Goal: Navigation & Orientation: Find specific page/section

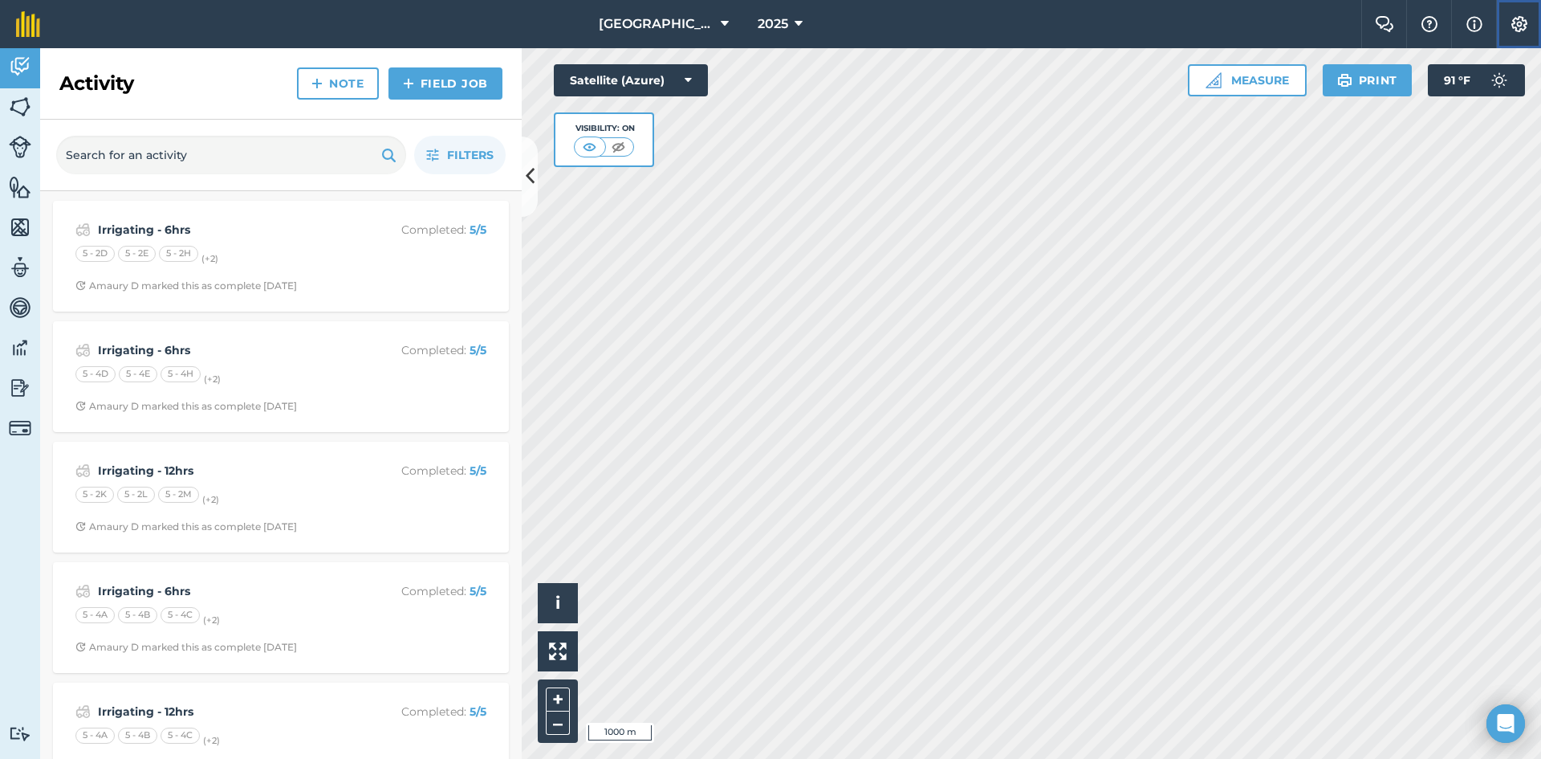
click at [1498, 33] on button "Settings" at bounding box center [1518, 24] width 45 height 48
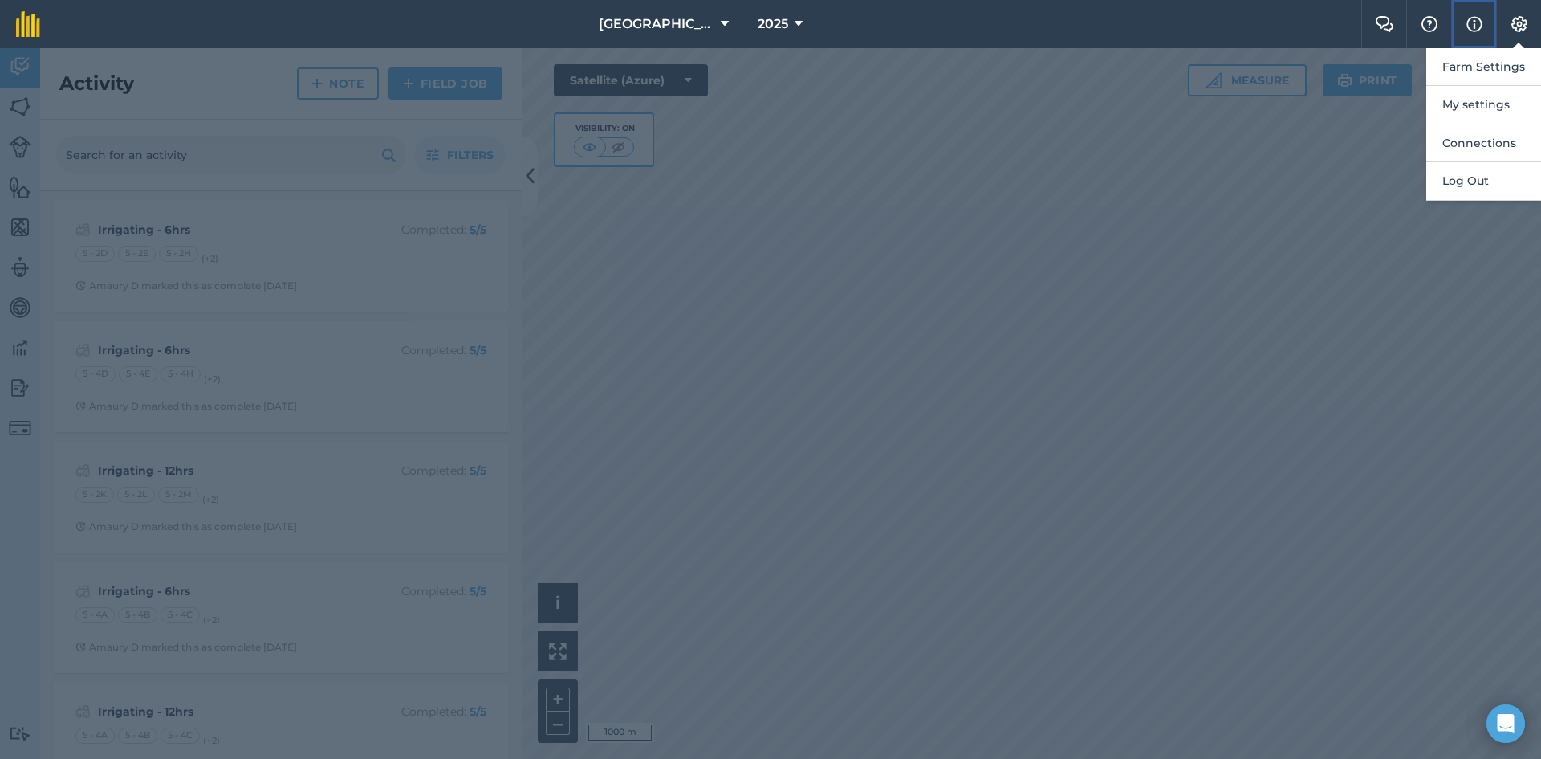
click at [1488, 27] on button "Info" at bounding box center [1473, 24] width 45 height 48
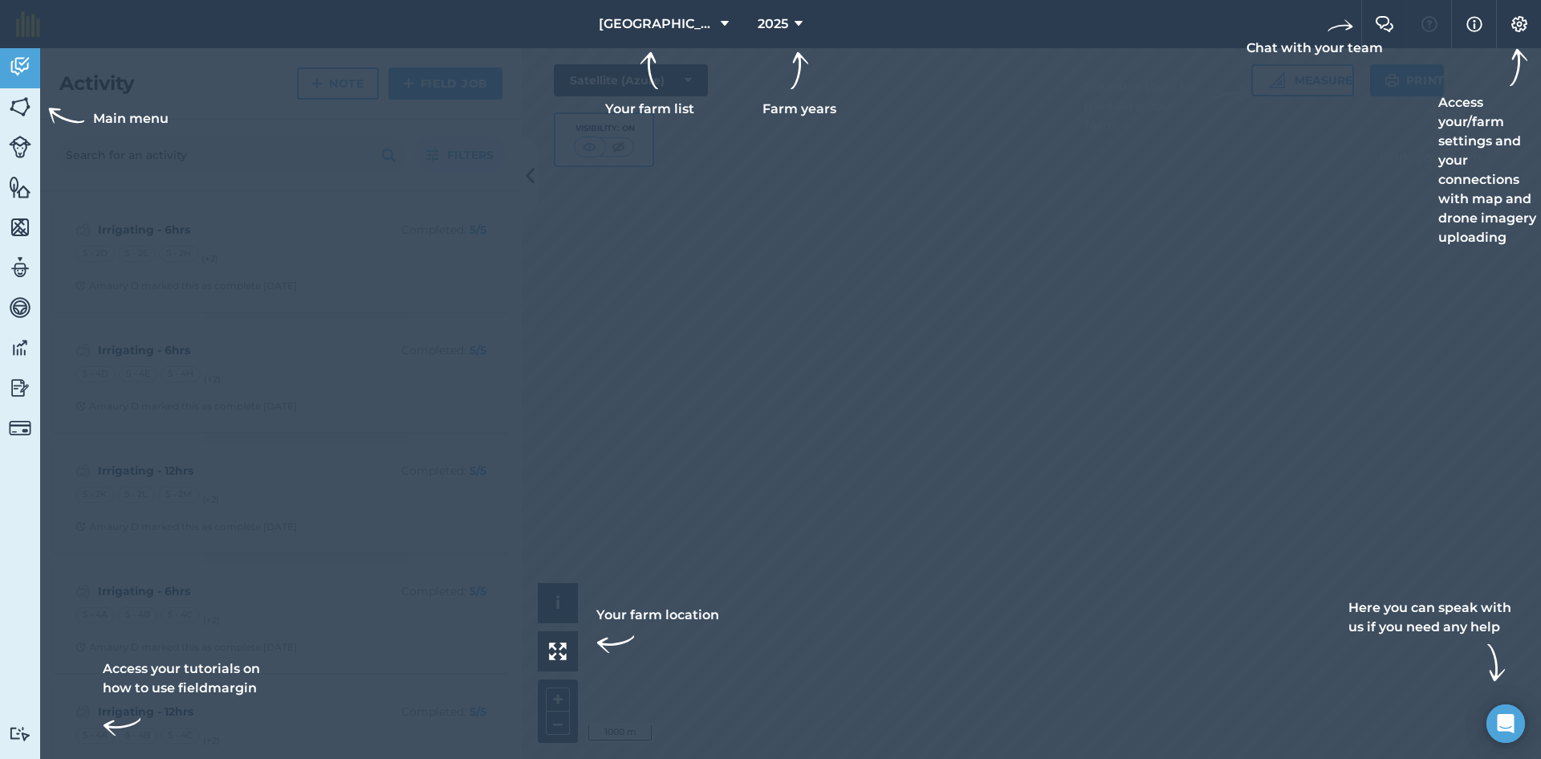
click at [1438, 26] on div at bounding box center [770, 24] width 1541 height 48
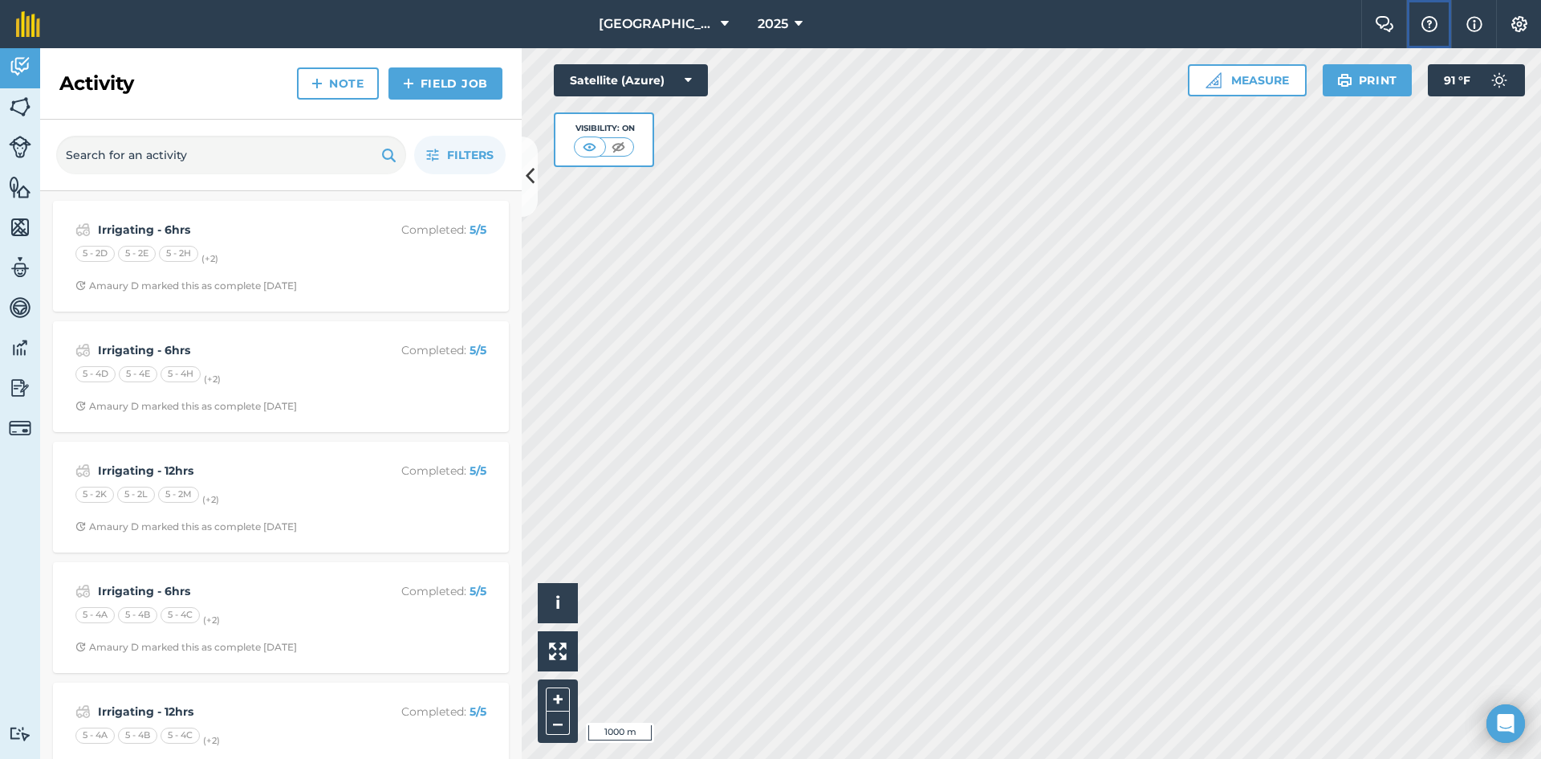
click at [1438, 17] on img at bounding box center [1429, 24] width 19 height 16
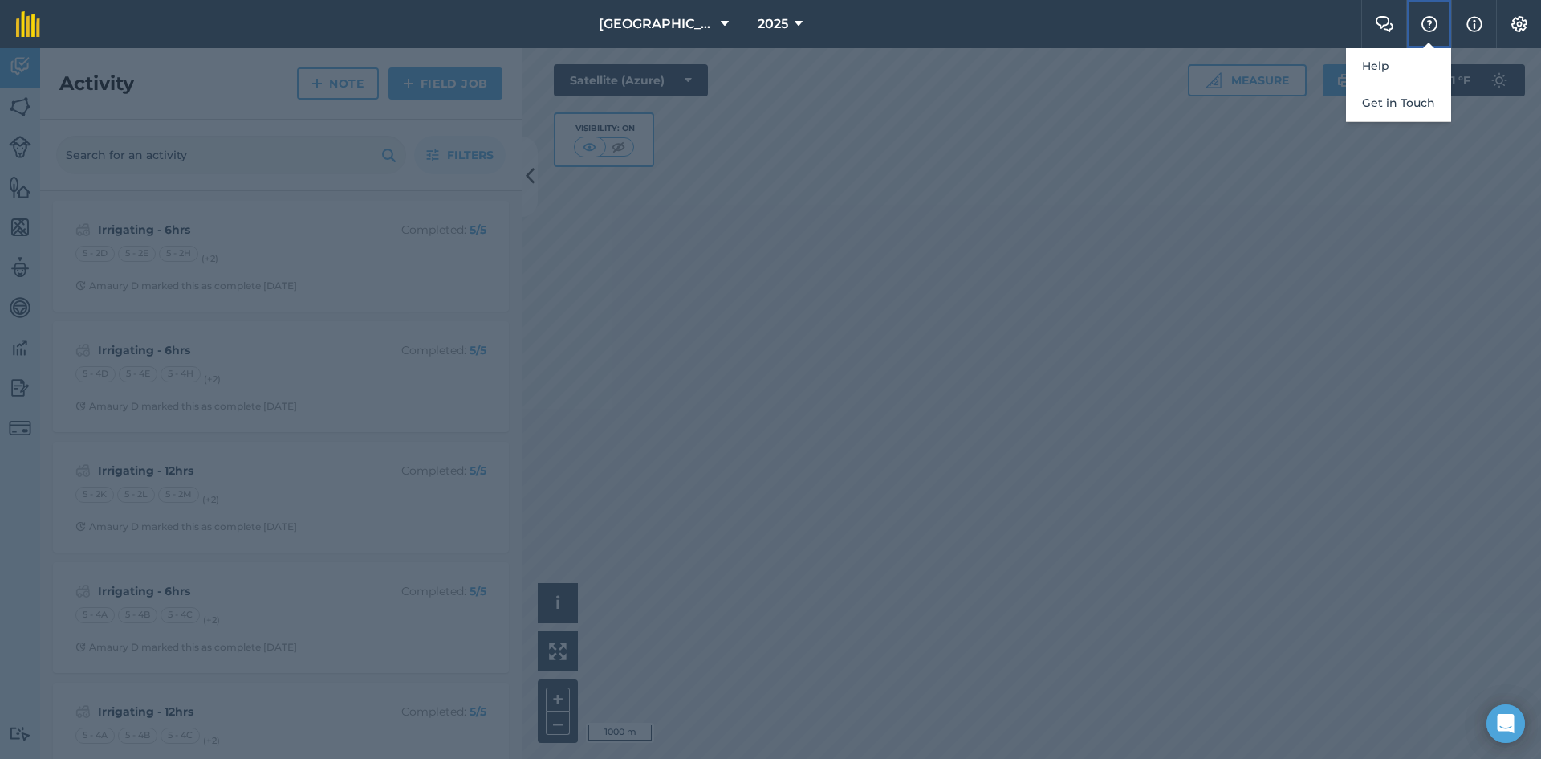
click at [1438, 17] on img at bounding box center [1429, 24] width 19 height 16
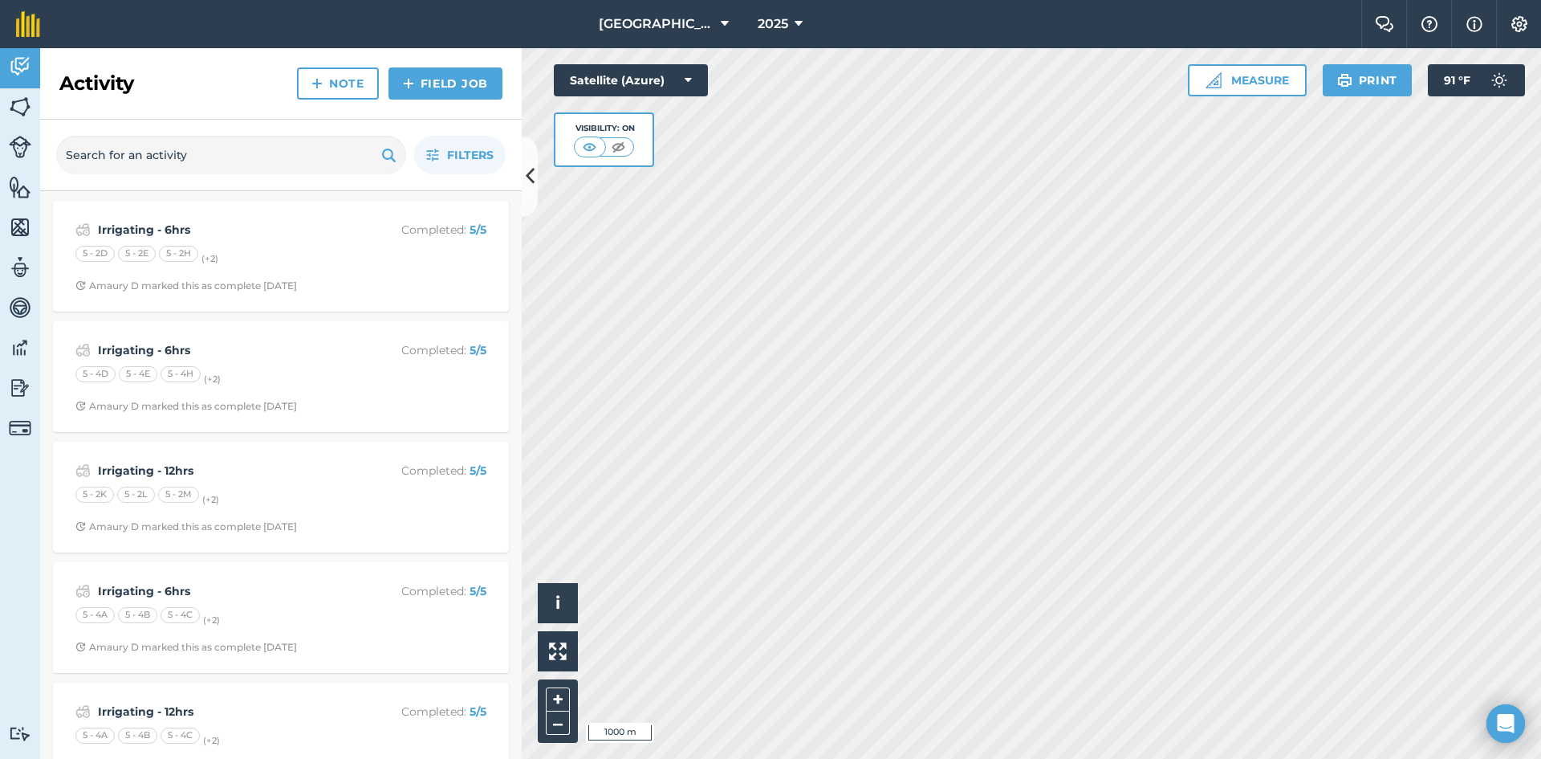
click at [1352, 31] on nav "[GEOGRAPHIC_DATA] 2025" at bounding box center [708, 24] width 1305 height 48
click at [1368, 25] on button "Farm Chat" at bounding box center [1383, 24] width 45 height 48
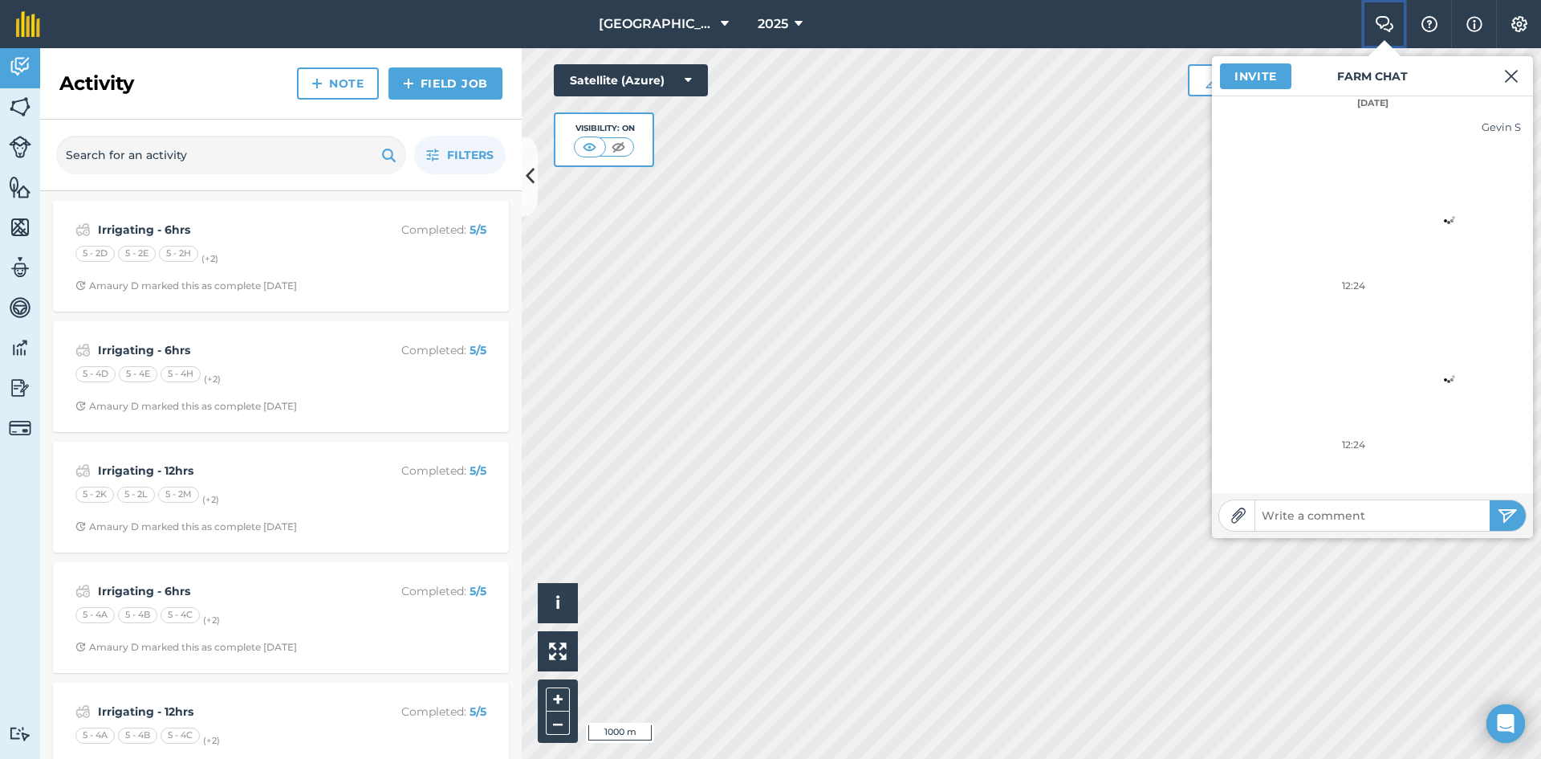
scroll to position [162, 0]
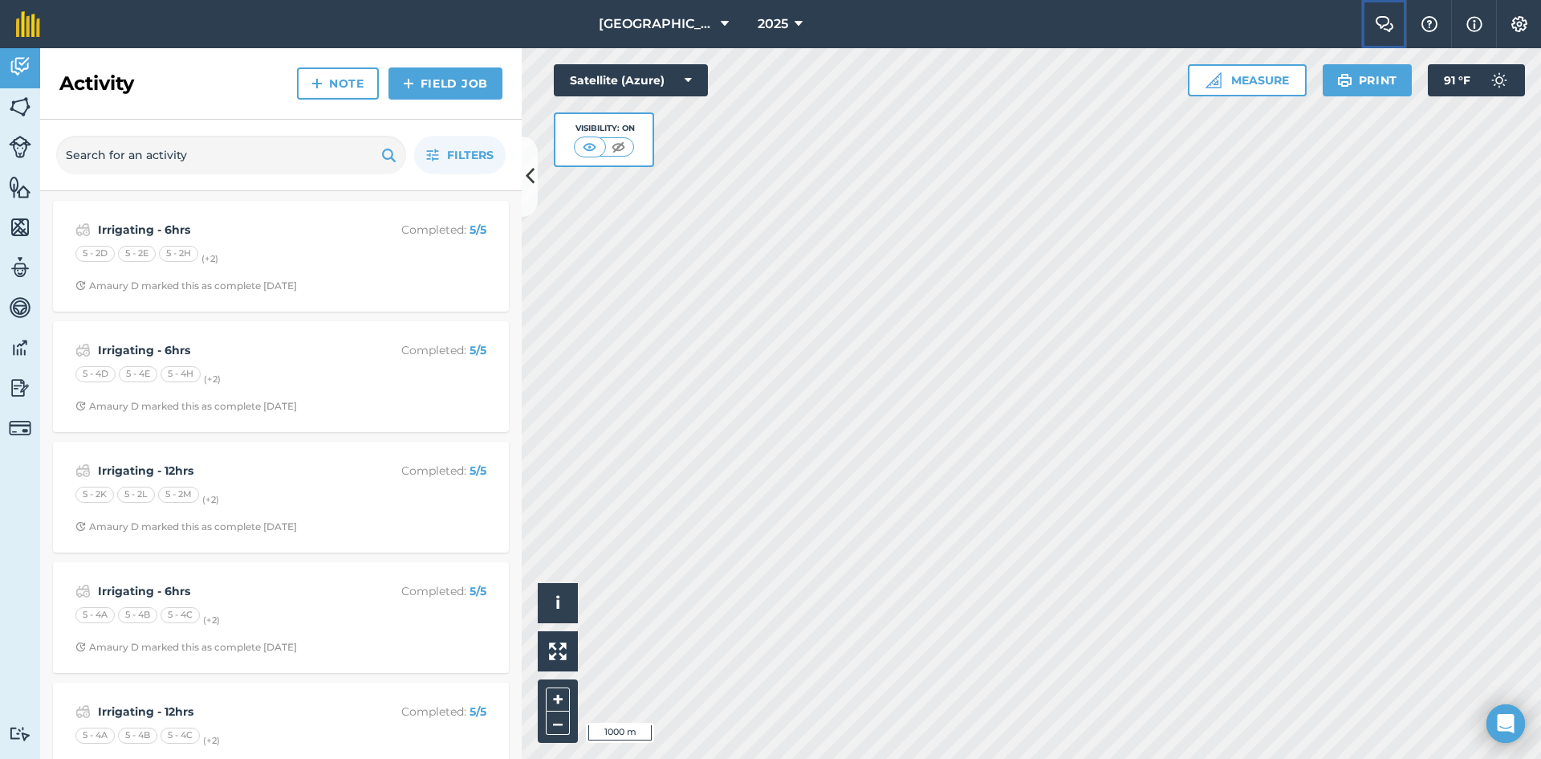
click at [1389, 23] on img at bounding box center [1384, 24] width 19 height 16
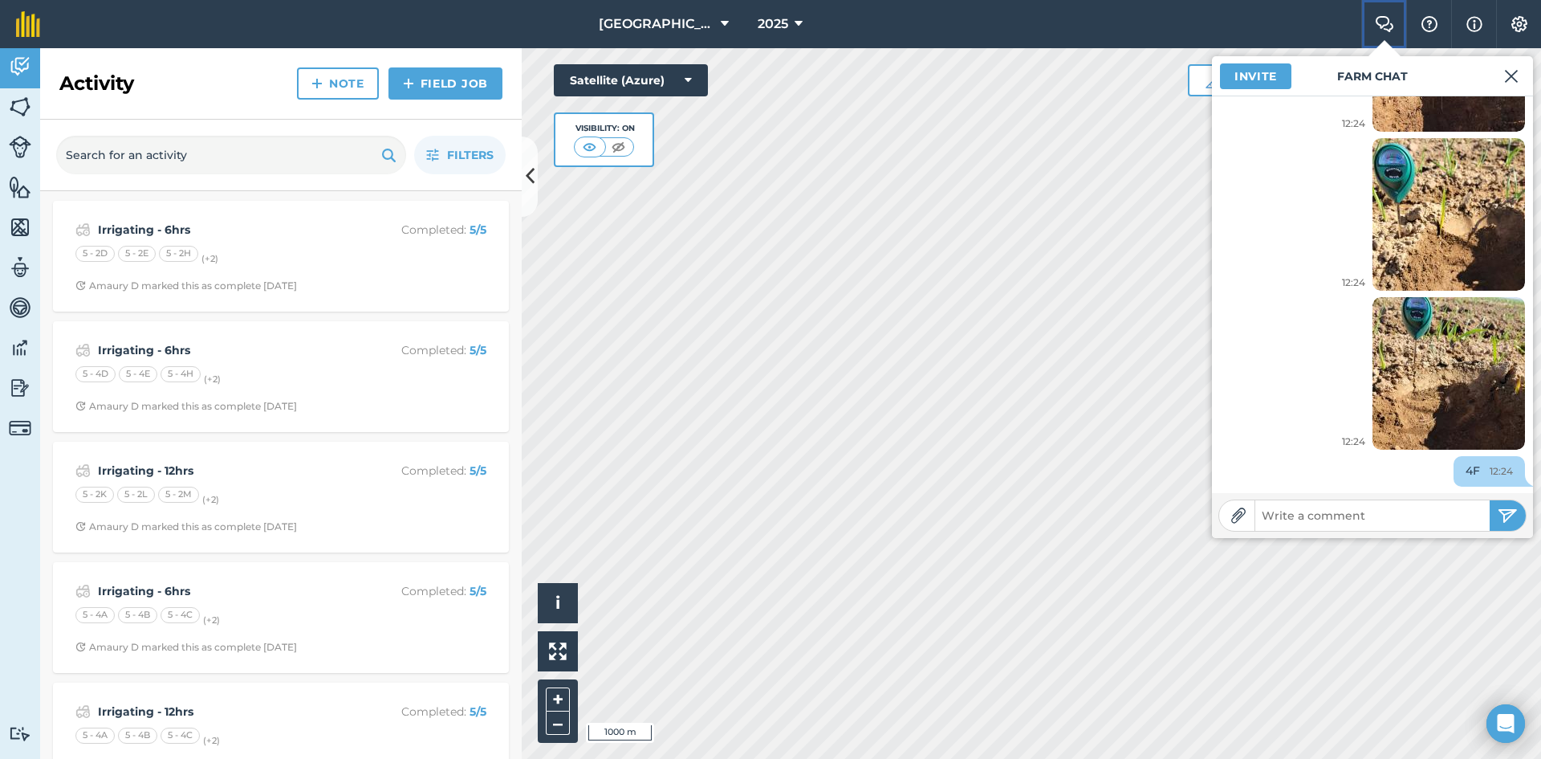
click at [1389, 23] on img at bounding box center [1384, 24] width 19 height 16
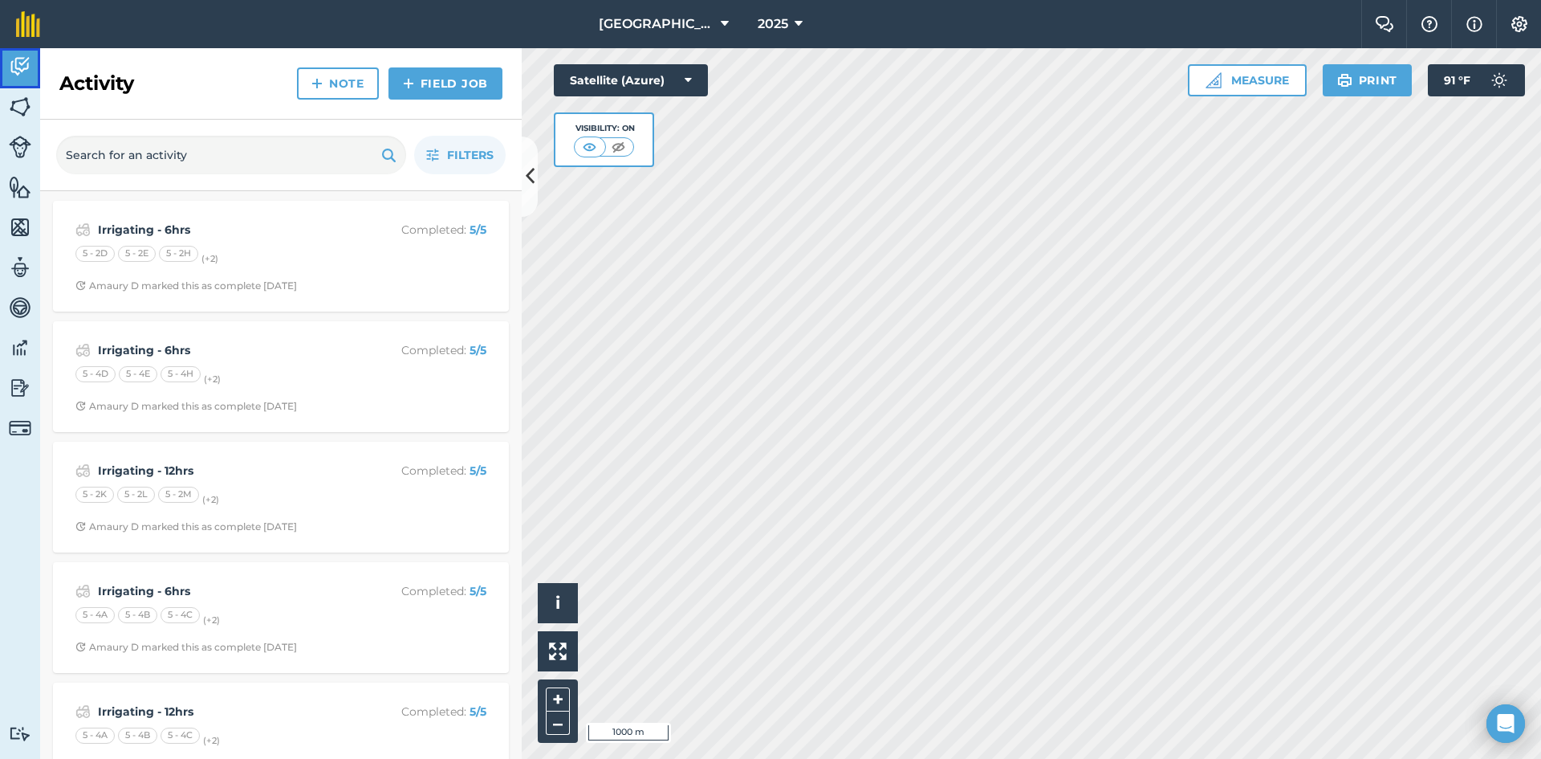
click at [5, 69] on link "Activity" at bounding box center [20, 68] width 40 height 40
click at [18, 97] on img at bounding box center [20, 107] width 22 height 24
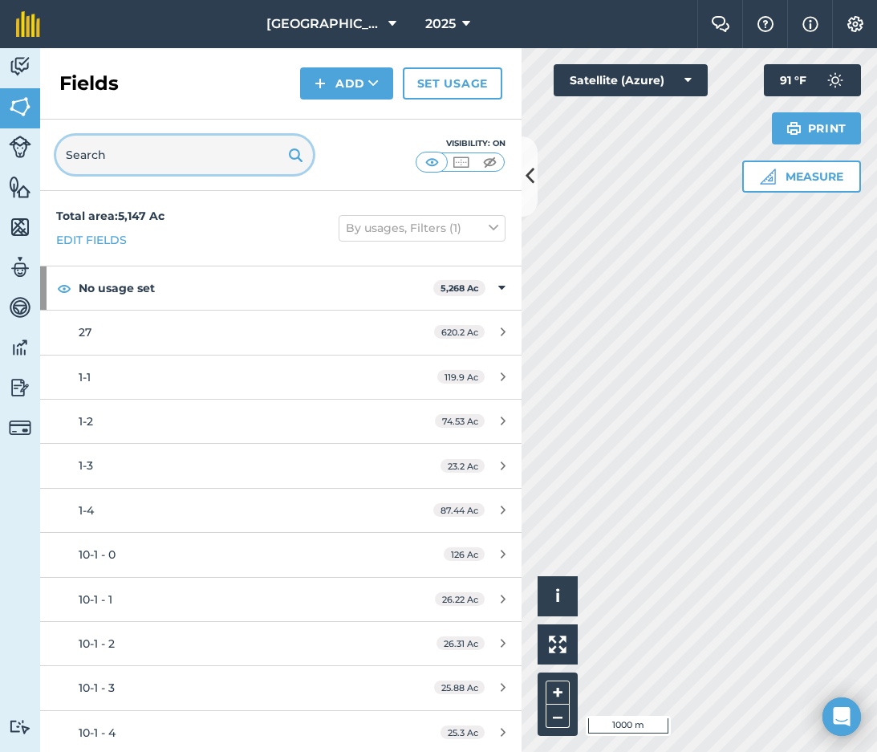
click at [180, 162] on input "text" at bounding box center [184, 155] width 257 height 39
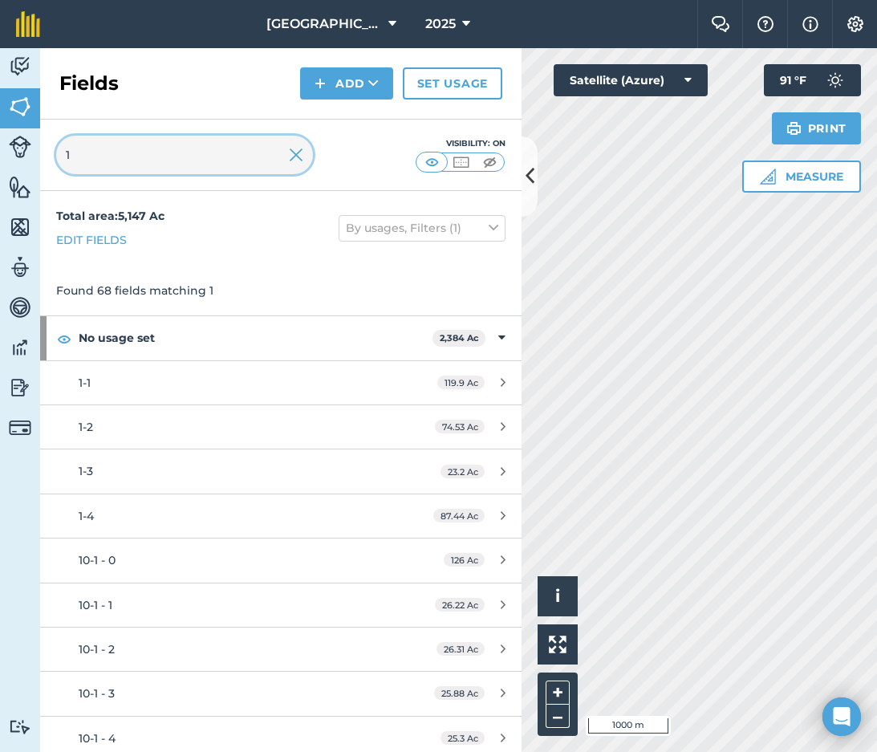
type input "1"
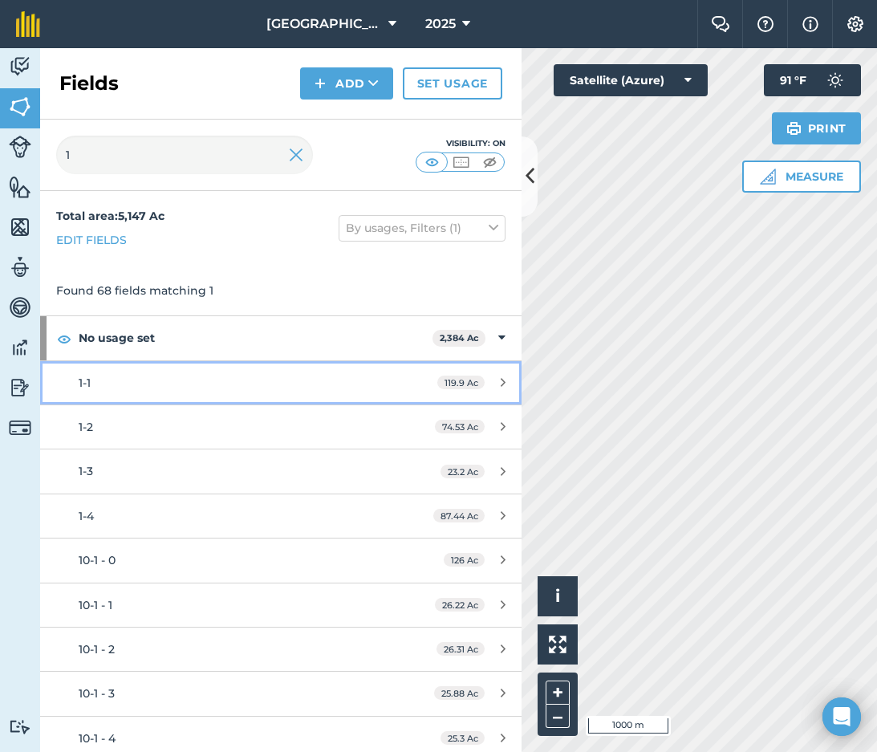
click at [154, 374] on div "1-1" at bounding box center [230, 383] width 302 height 18
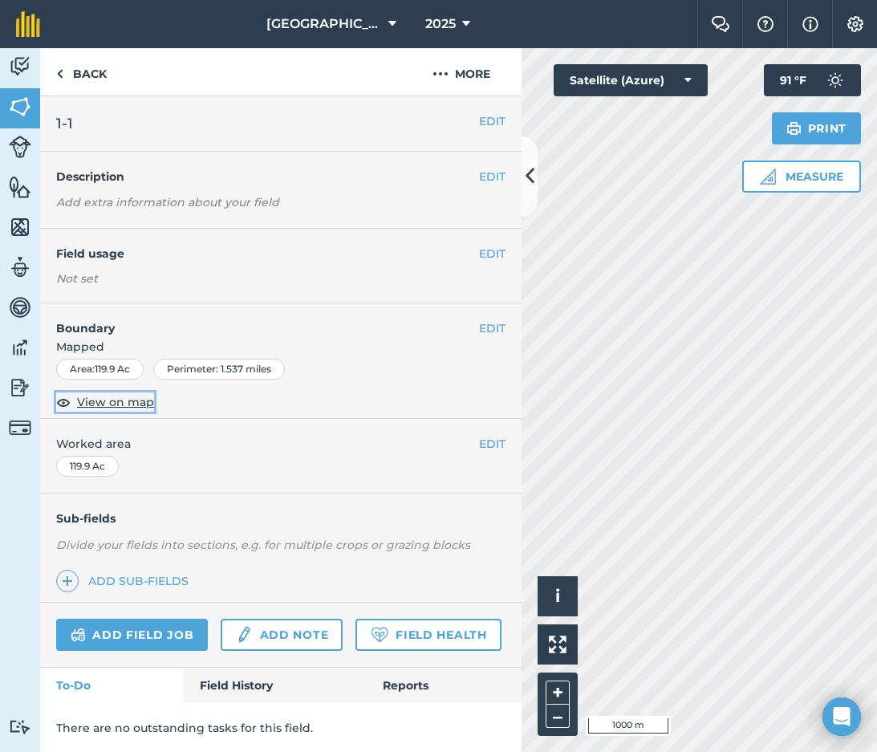
click at [102, 403] on span "View on map" at bounding box center [115, 402] width 77 height 18
click at [445, 71] on img at bounding box center [441, 73] width 16 height 19
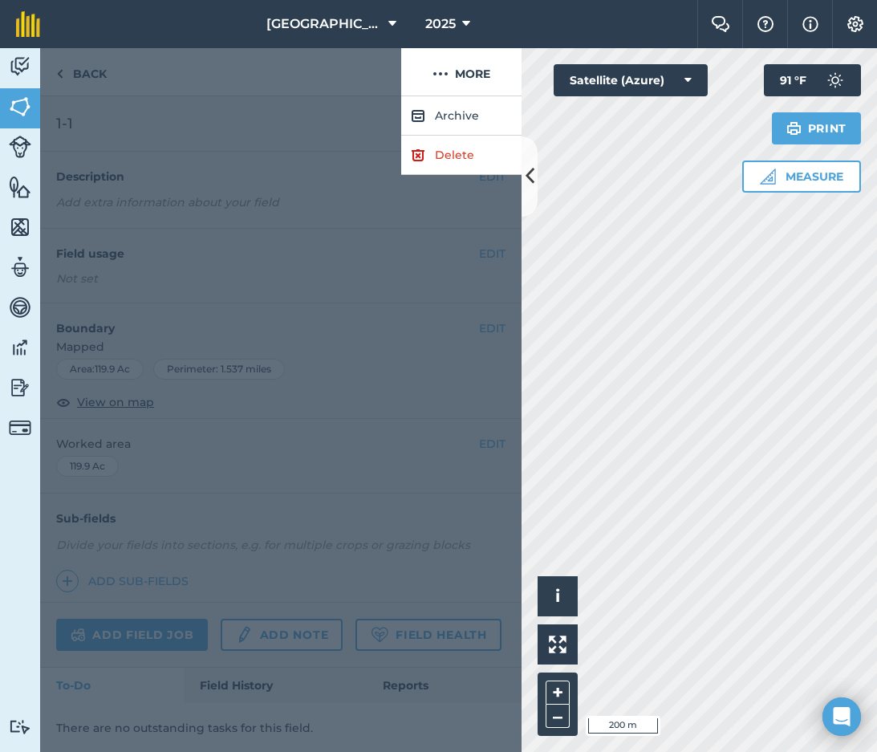
click at [330, 102] on div at bounding box center [281, 424] width 482 height 656
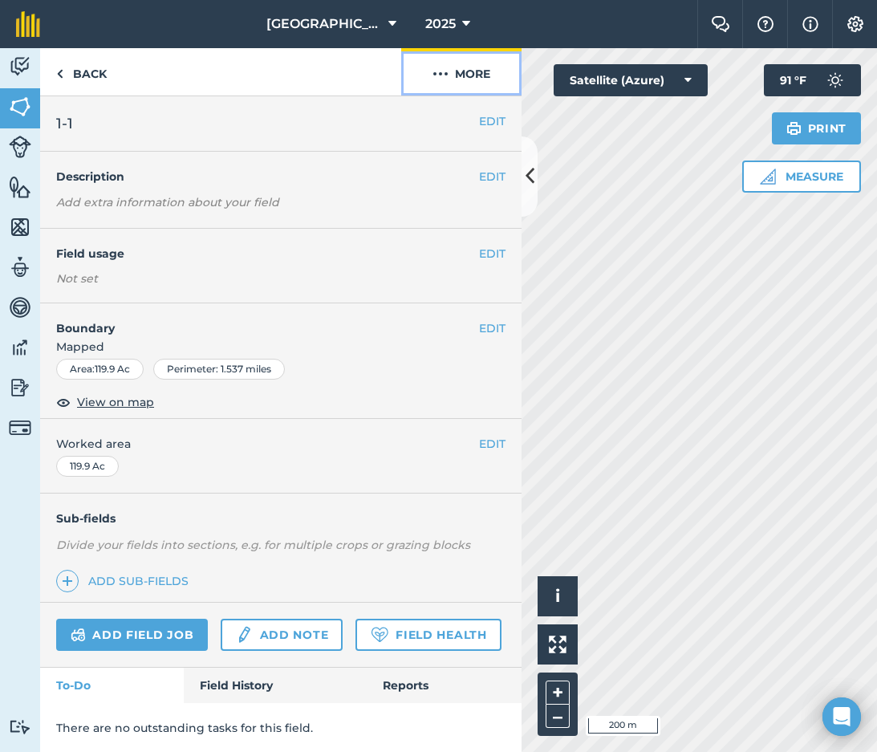
click at [450, 79] on button "More" at bounding box center [461, 71] width 120 height 47
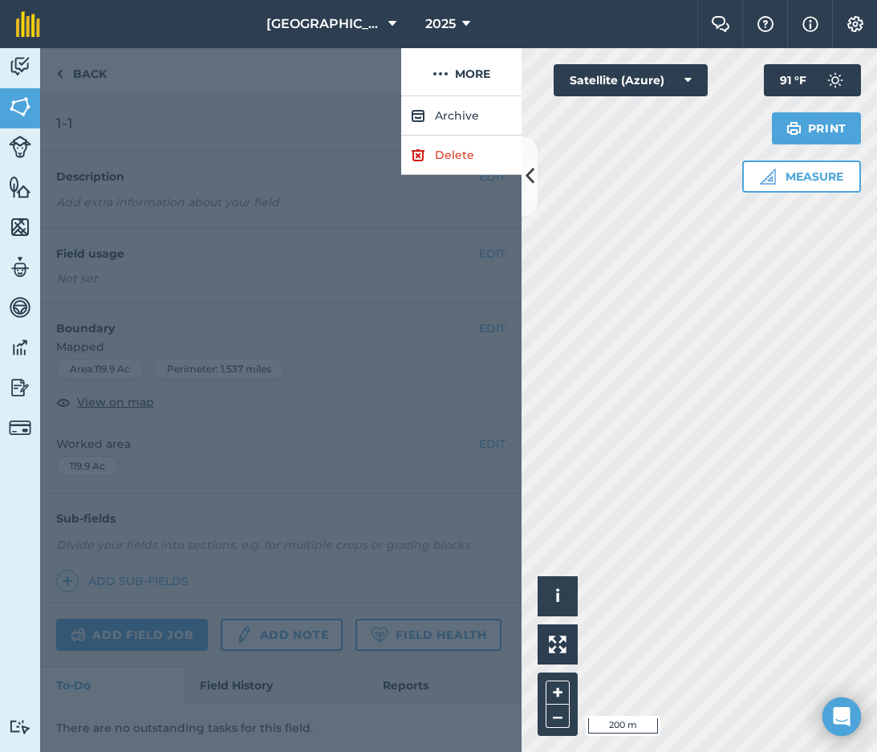
click at [355, 116] on div at bounding box center [281, 424] width 482 height 656
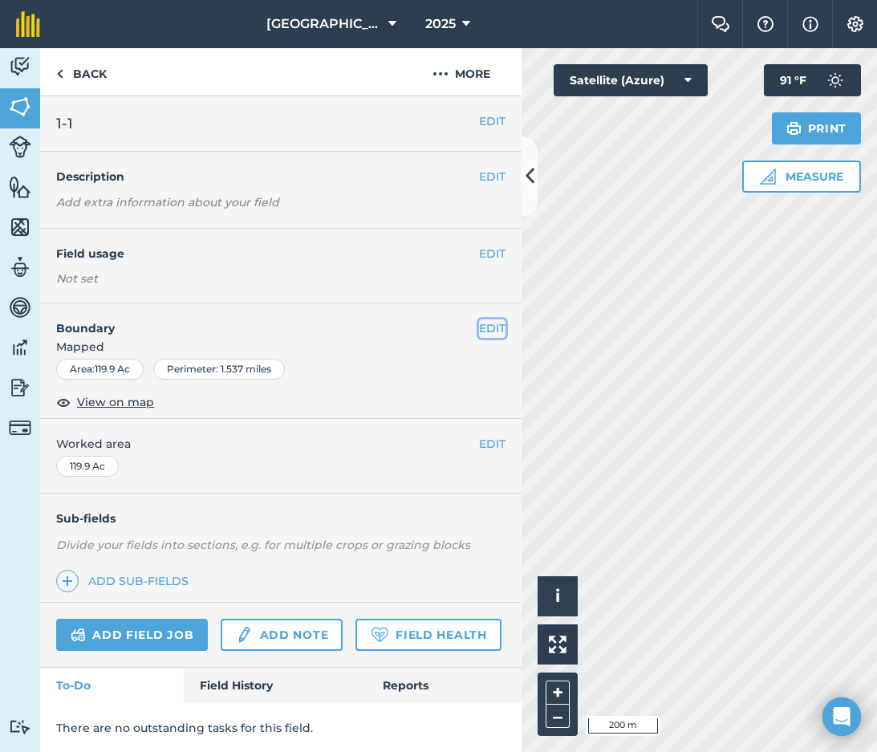
click at [487, 324] on button "EDIT" at bounding box center [492, 329] width 26 height 18
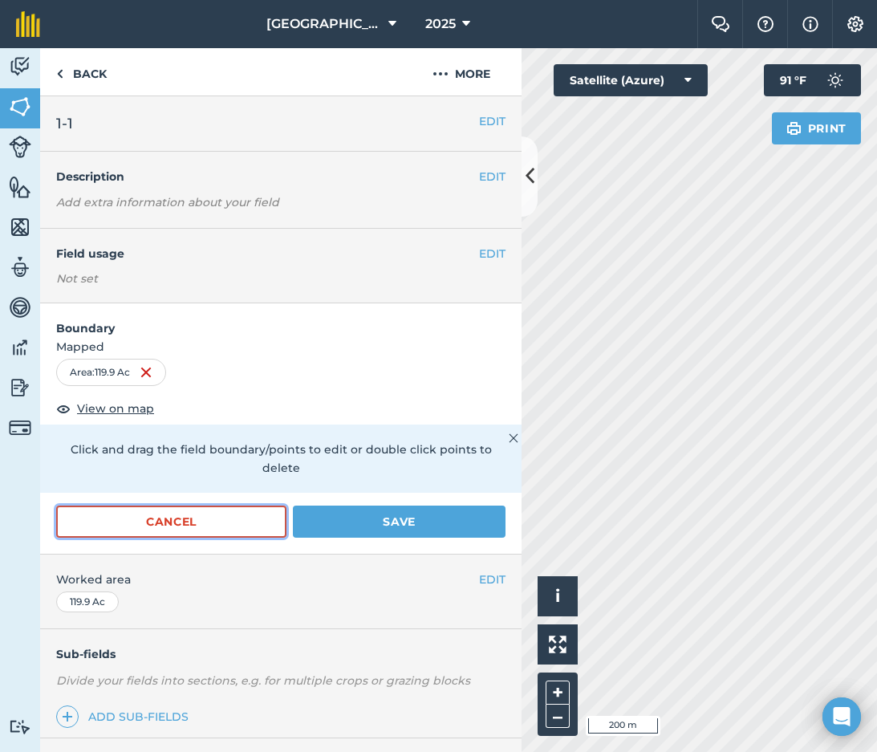
click at [160, 522] on button "Cancel" at bounding box center [171, 522] width 230 height 32
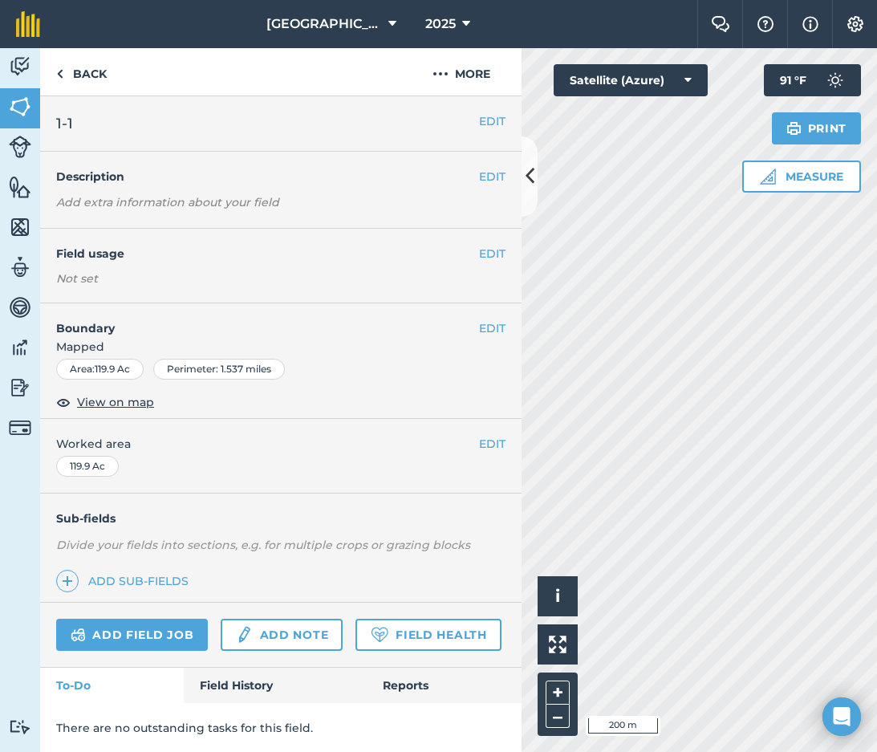
scroll to position [47, 0]
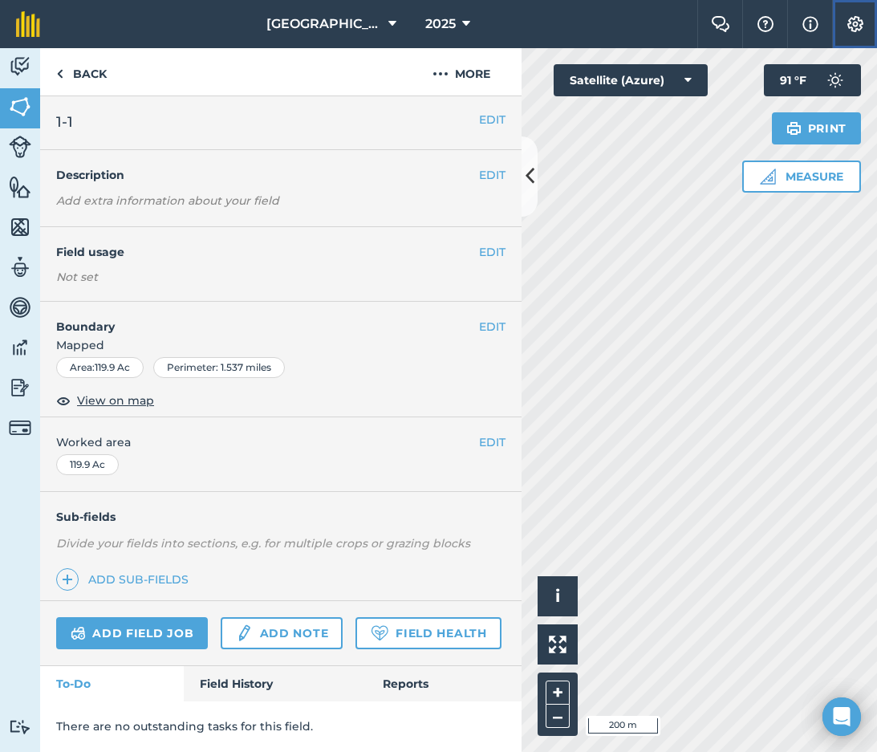
click at [853, 23] on img at bounding box center [855, 24] width 19 height 16
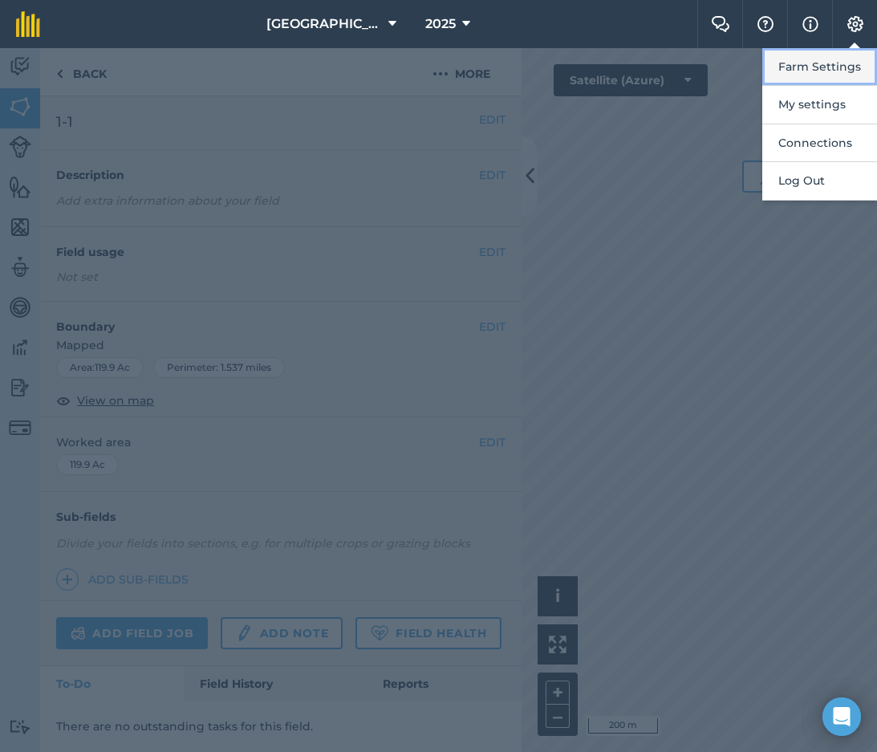
click at [834, 64] on button "Farm Settings" at bounding box center [820, 67] width 115 height 38
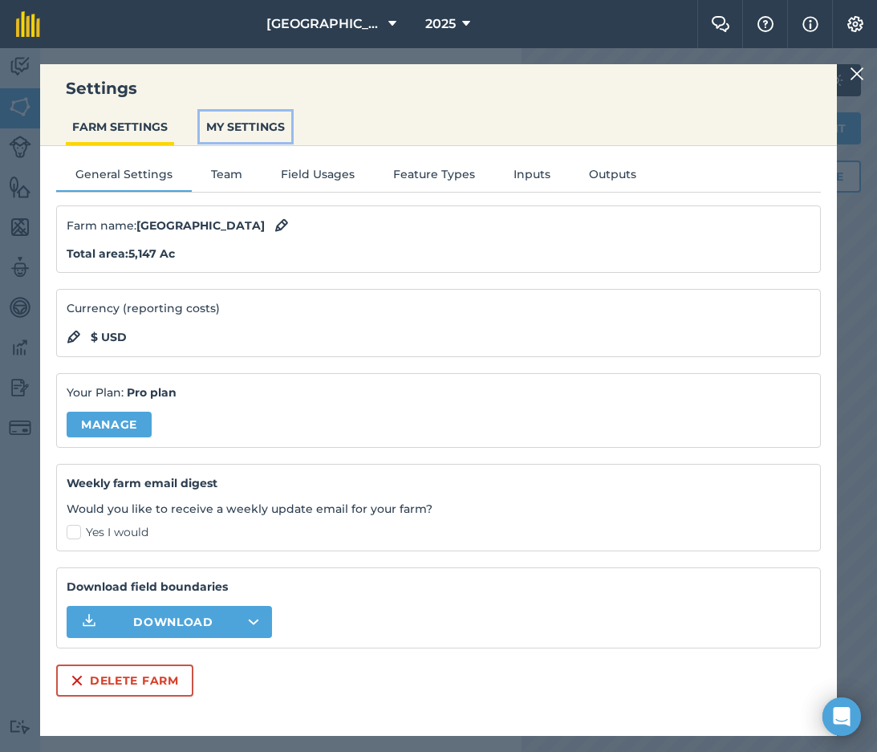
click at [229, 128] on button "MY SETTINGS" at bounding box center [246, 127] width 92 height 31
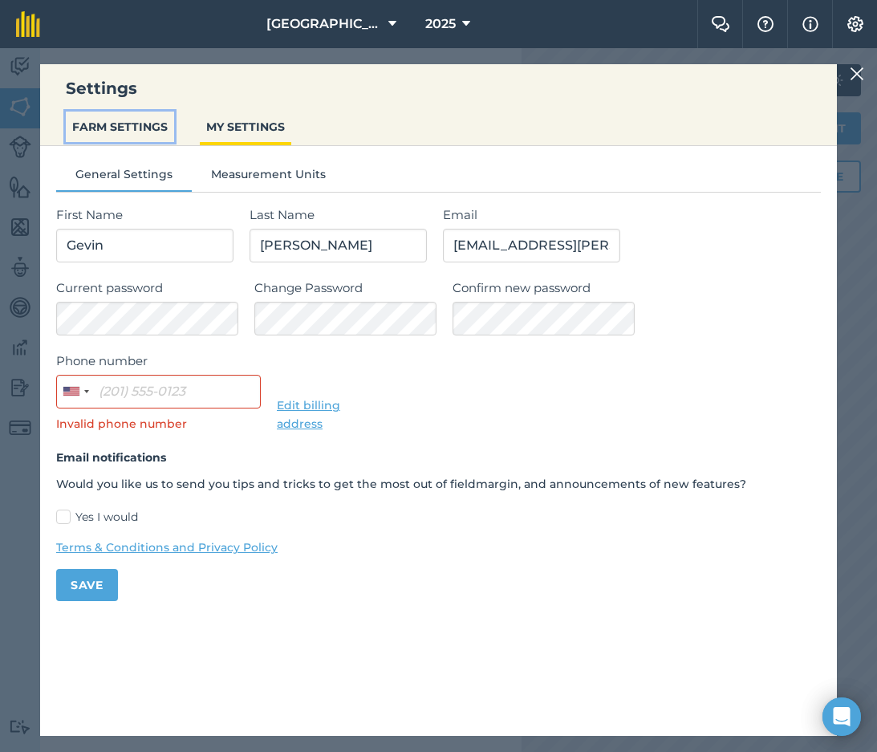
click at [136, 128] on button "FARM SETTINGS" at bounding box center [120, 127] width 108 height 31
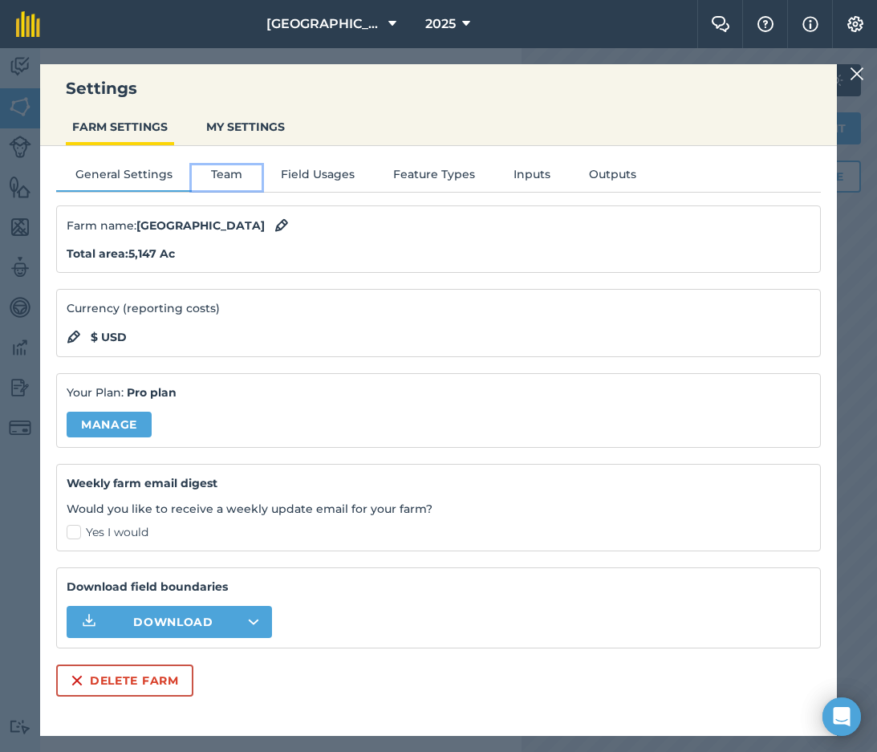
click at [206, 174] on button "Team" at bounding box center [227, 177] width 70 height 24
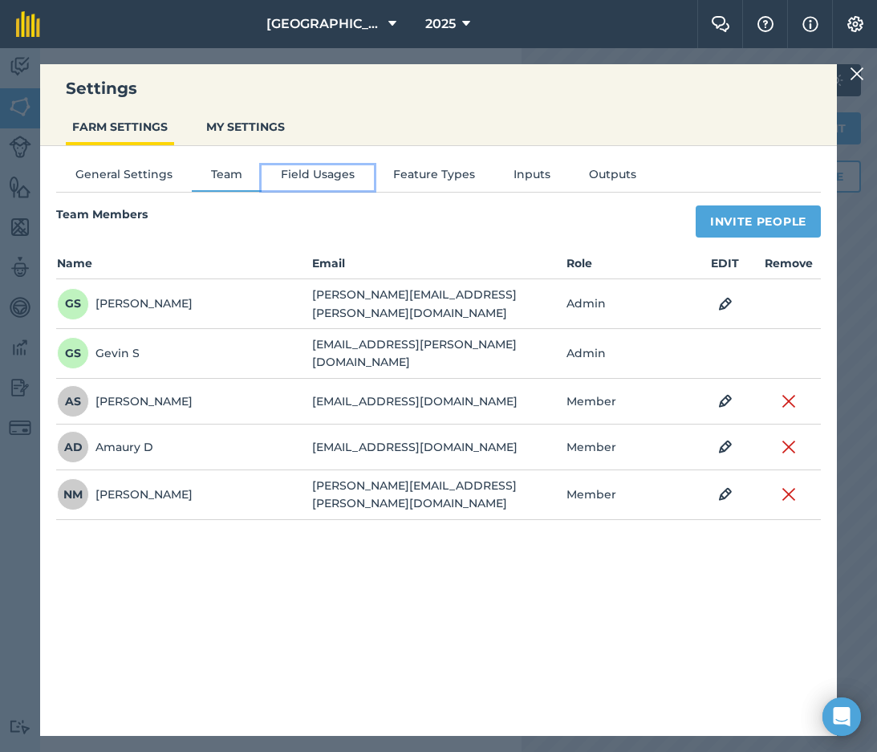
click at [287, 167] on button "Field Usages" at bounding box center [318, 177] width 112 height 24
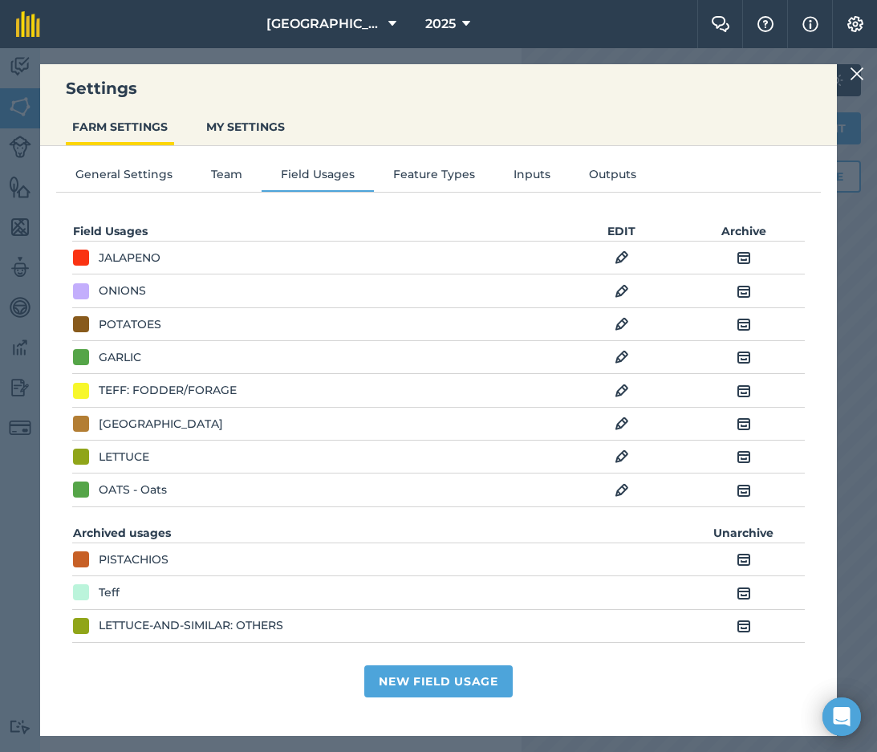
click at [421, 165] on div "General Settings Team Field Usages Feature Types Inputs Outputs Field Usages ED…" at bounding box center [438, 433] width 797 height 574
click at [421, 173] on button "Feature Types" at bounding box center [434, 177] width 120 height 24
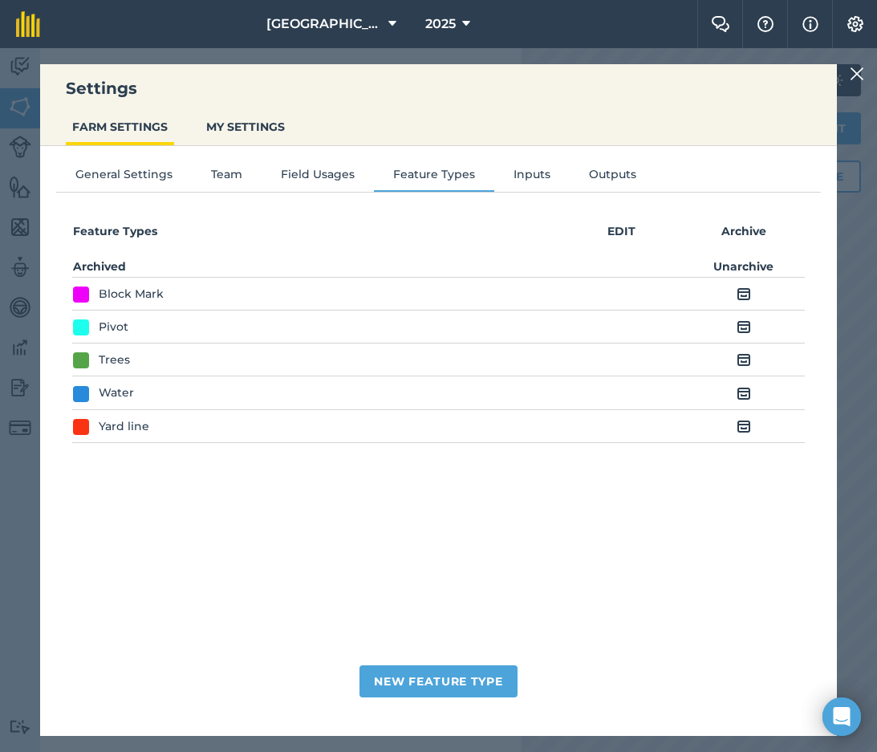
drag, startPoint x: 847, startPoint y: 76, endPoint x: 856, endPoint y: 79, distance: 9.2
click at [848, 76] on div "Settings FARM SETTINGS MY SETTINGS General Settings Team Field Usages Feature T…" at bounding box center [438, 400] width 877 height 704
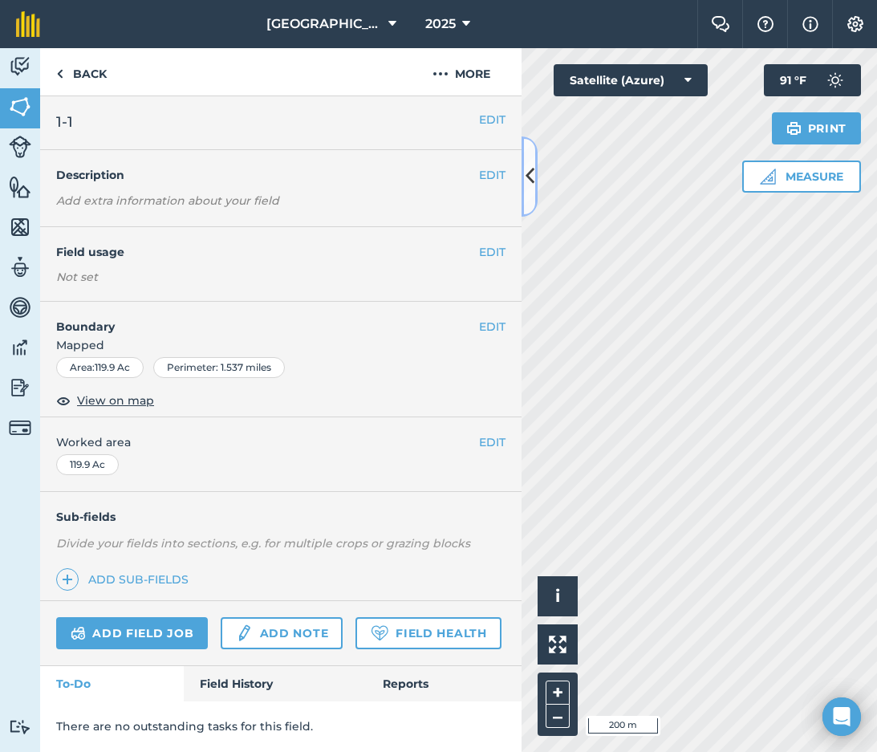
click at [535, 177] on button at bounding box center [530, 176] width 16 height 80
